Goal: Task Accomplishment & Management: Manage account settings

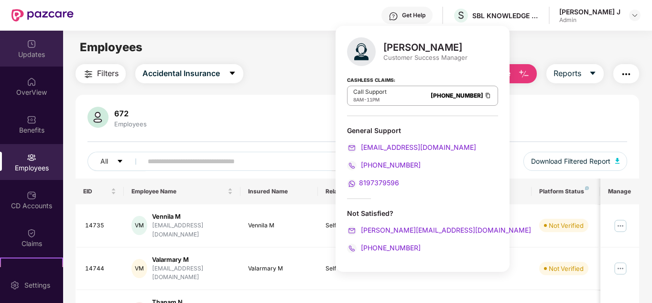
click at [46, 50] on div "Updates" at bounding box center [31, 55] width 63 height 10
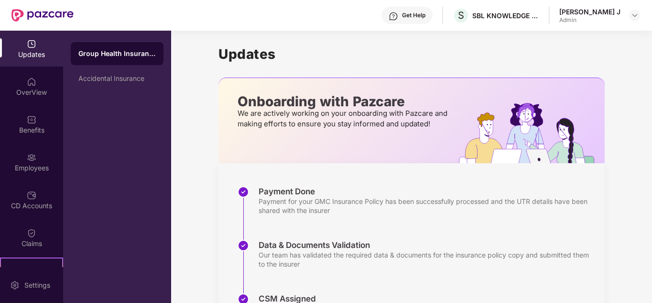
scroll to position [104, 0]
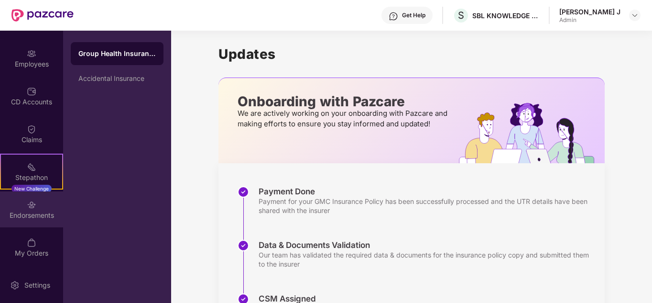
click at [35, 209] on div "Endorsements" at bounding box center [31, 209] width 63 height 36
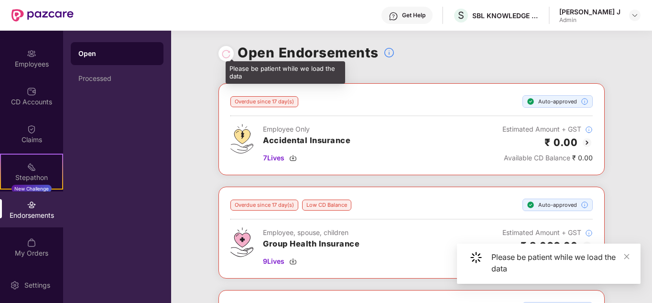
click at [226, 56] on div at bounding box center [226, 53] width 10 height 11
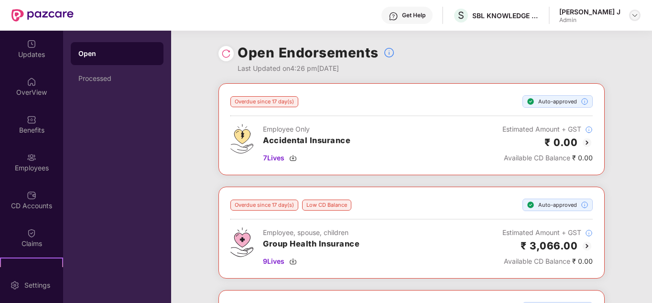
click at [634, 14] on img at bounding box center [635, 15] width 8 height 8
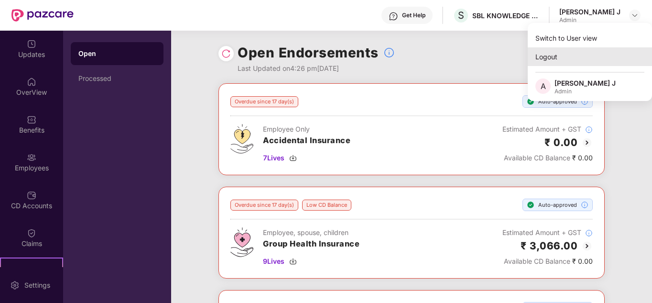
click at [588, 61] on div "Logout" at bounding box center [590, 56] width 124 height 19
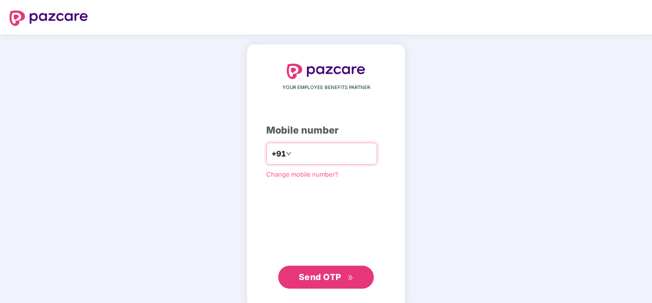
type input "**********"
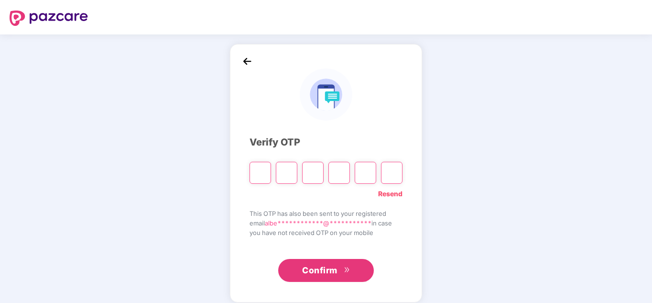
type input "*"
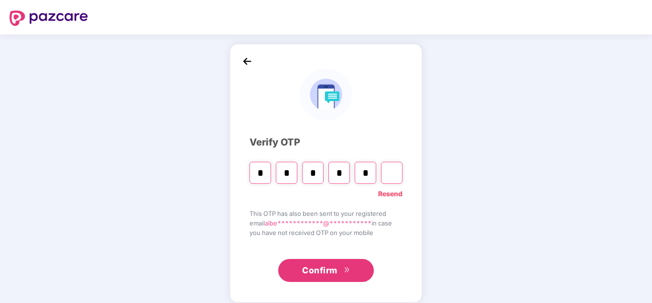
type input "*"
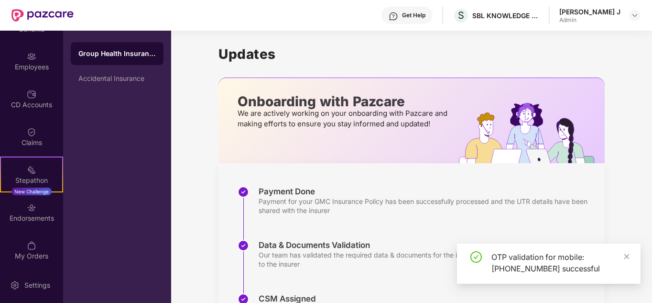
scroll to position [104, 0]
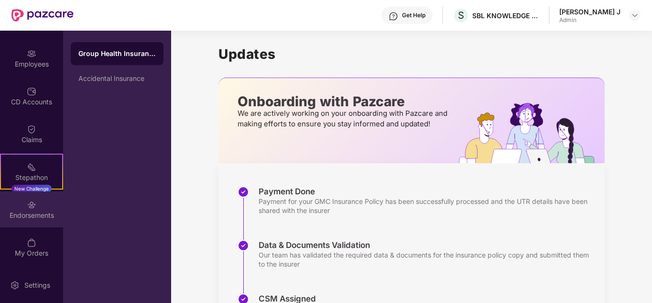
click at [49, 224] on div "Endorsements" at bounding box center [31, 209] width 63 height 36
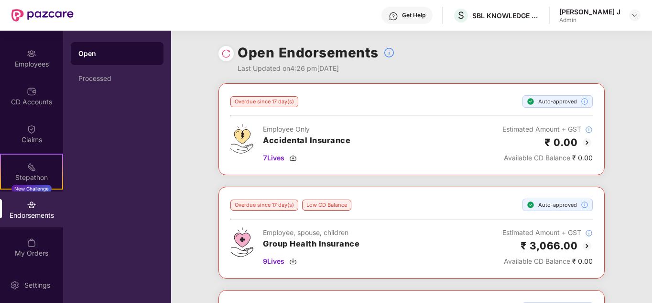
click at [221, 54] on img at bounding box center [226, 54] width 10 height 10
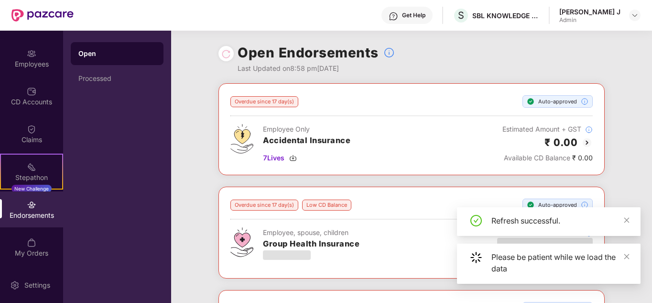
click at [650, 132] on div "Overdue since 17 day(s) Auto-approved Employee Only Accidental Insurance 7 Live…" at bounding box center [411, 238] width 481 height 311
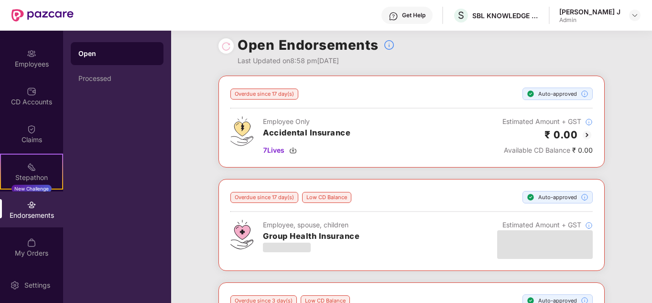
scroll to position [0, 0]
